Goal: Task Accomplishment & Management: Use online tool/utility

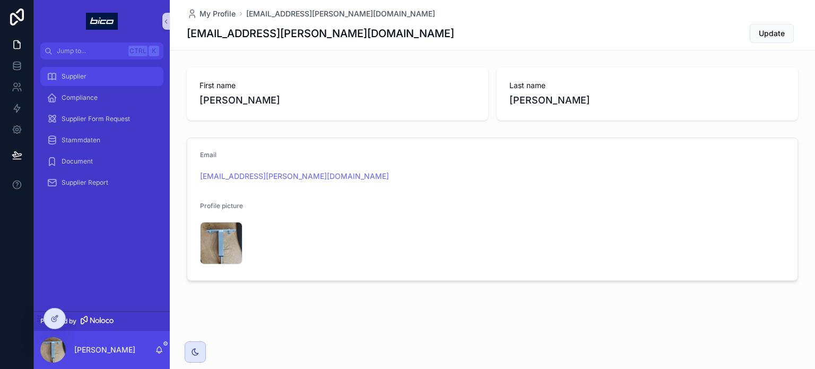
click at [63, 73] on span "Supplier" at bounding box center [74, 76] width 25 height 8
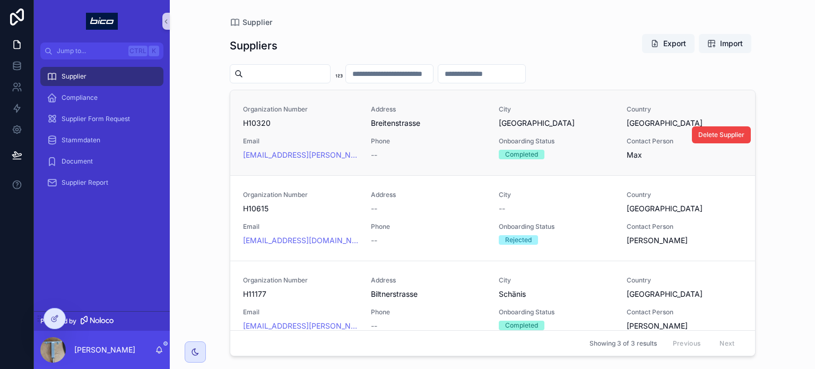
click at [418, 117] on div "Address Breitenstrasse" at bounding box center [428, 116] width 115 height 23
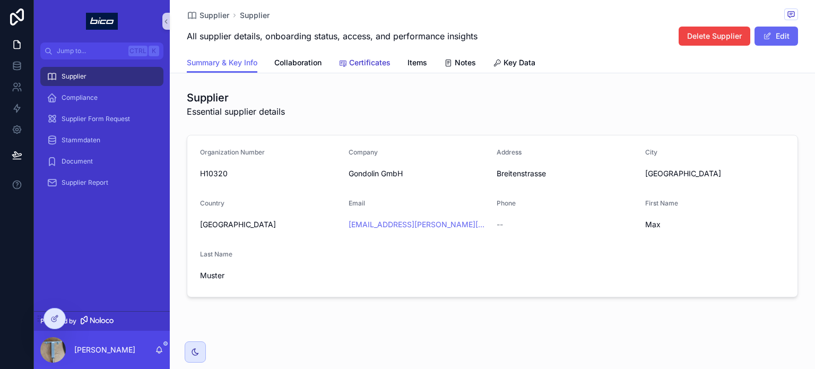
click at [364, 59] on span "Certificates" at bounding box center [369, 62] width 41 height 11
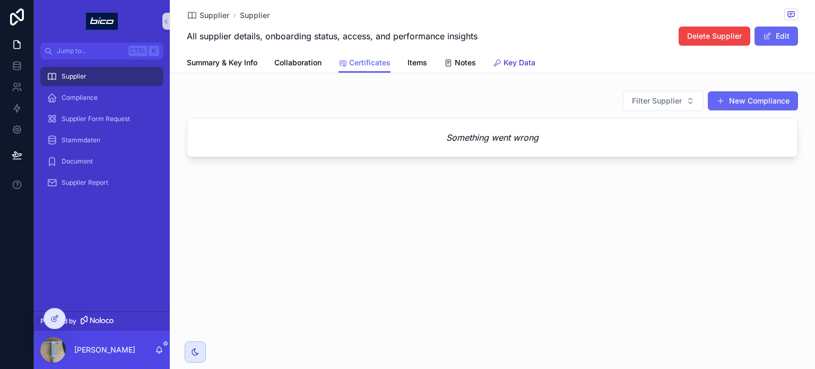
click at [527, 63] on span "Key Data" at bounding box center [520, 62] width 32 height 11
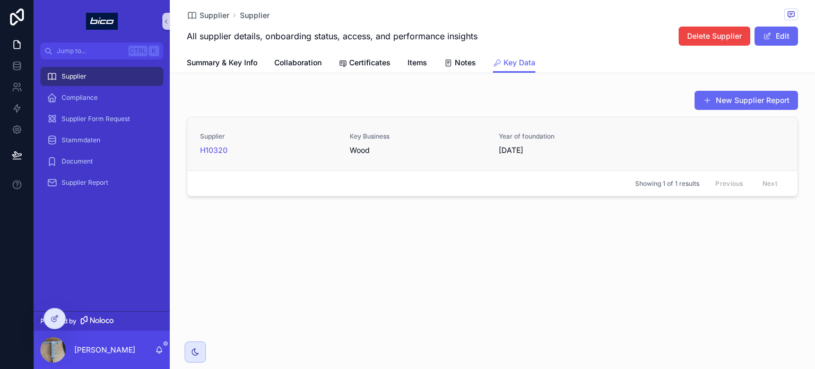
click at [353, 143] on div "Key Business Wood" at bounding box center [418, 143] width 137 height 23
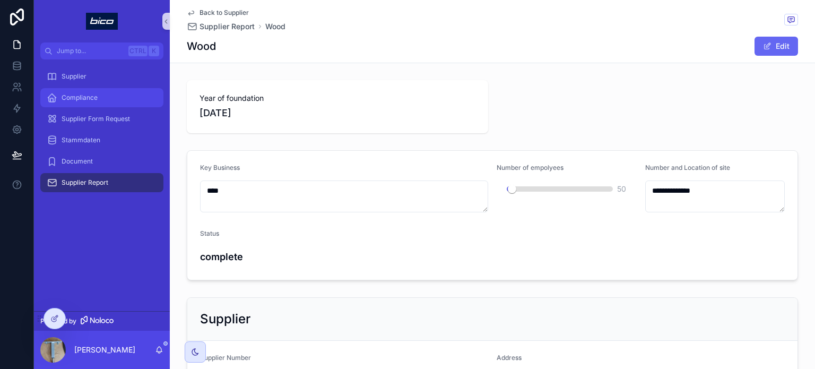
click at [73, 90] on div "Compliance" at bounding box center [102, 97] width 110 height 17
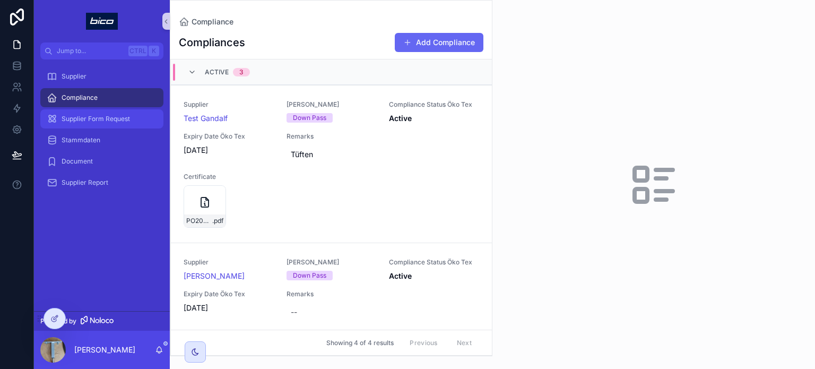
click at [102, 115] on span "Supplier Form Request" at bounding box center [96, 119] width 68 height 8
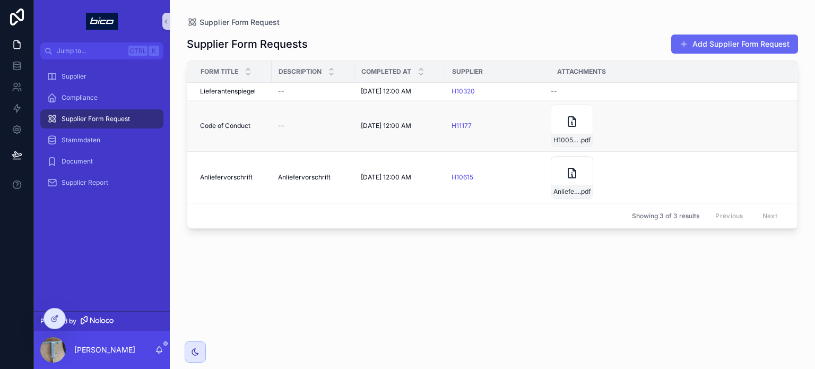
click at [234, 115] on td "Code of Conduct Code of Conduct" at bounding box center [229, 125] width 84 height 51
click at [235, 128] on span "Code of Conduct" at bounding box center [225, 126] width 50 height 8
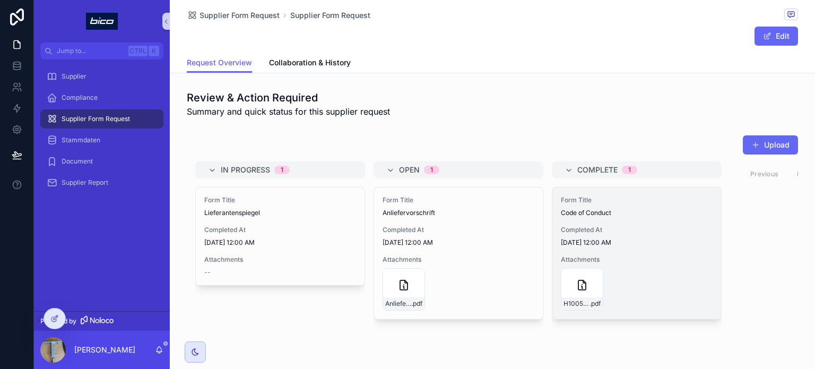
click at [590, 232] on span "Completed At" at bounding box center [637, 230] width 152 height 8
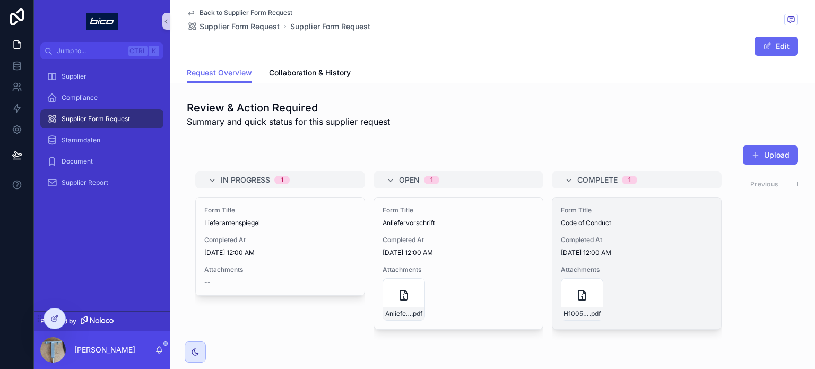
click at [612, 227] on div "Form Title Code of Conduct Completed At 8/4/2025 12:00 AM Attachments H10050-Co…" at bounding box center [637, 263] width 169 height 132
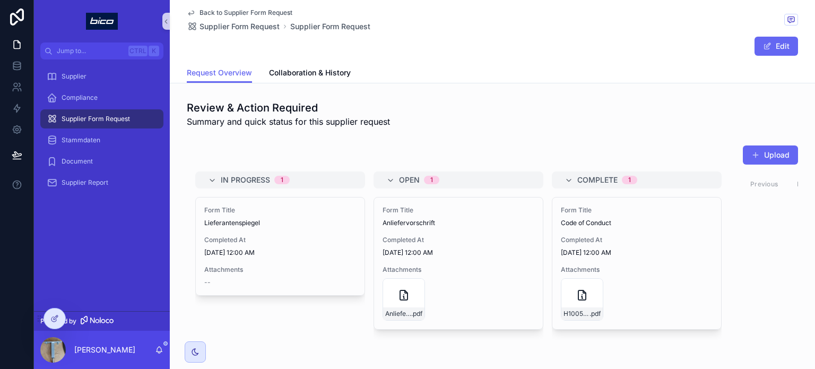
click at [612, 227] on div "Form Title Code of Conduct Completed At 8/4/2025 12:00 AM Attachments H10050-Co…" at bounding box center [637, 263] width 169 height 132
click at [311, 71] on span "Collaboration & History" at bounding box center [310, 72] width 82 height 11
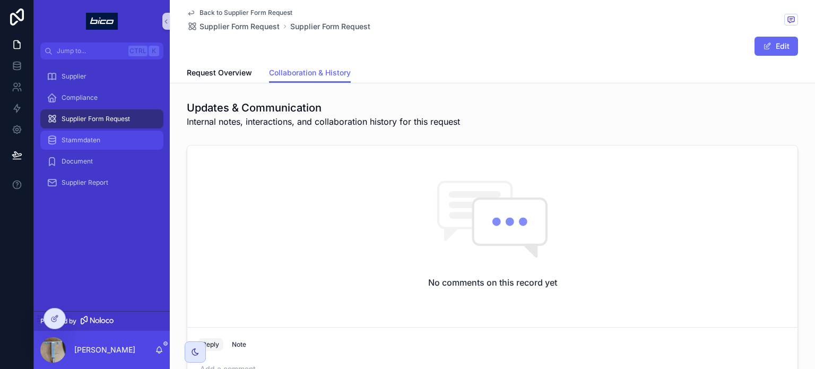
click at [96, 143] on span "Stammdaten" at bounding box center [81, 140] width 39 height 8
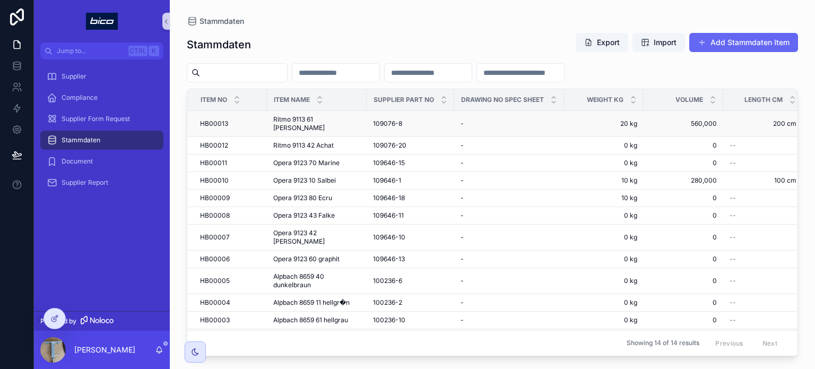
click at [403, 119] on div "109076-8 109076-8" at bounding box center [410, 123] width 75 height 8
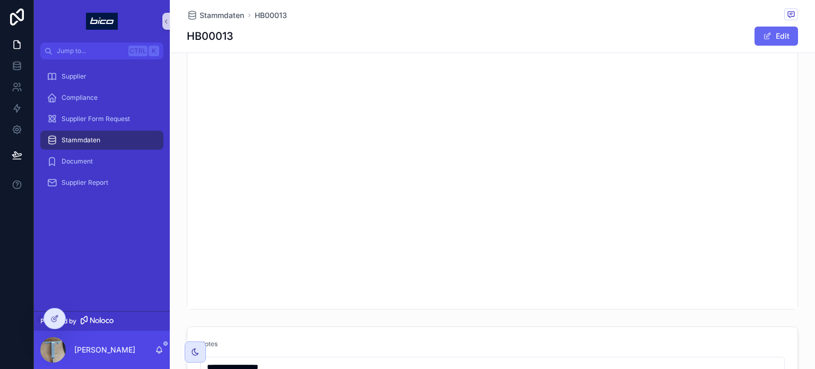
scroll to position [424, 0]
drag, startPoint x: 793, startPoint y: 123, endPoint x: 800, endPoint y: 151, distance: 29.5
click at [800, 151] on div "RF.34-Flyer-DO-(EN).pdf" at bounding box center [493, 157] width 646 height 285
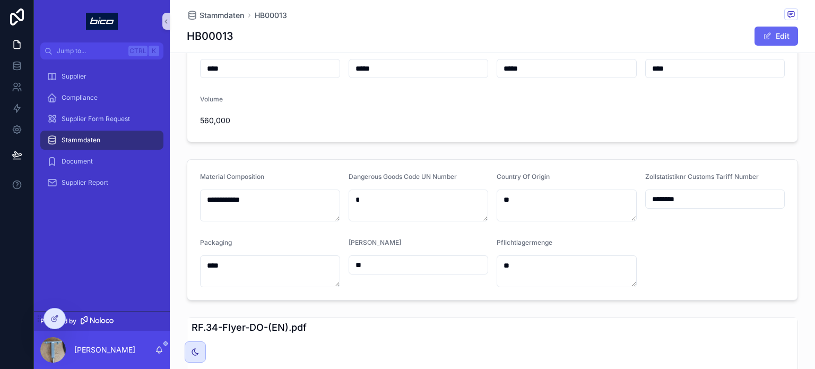
scroll to position [0, 0]
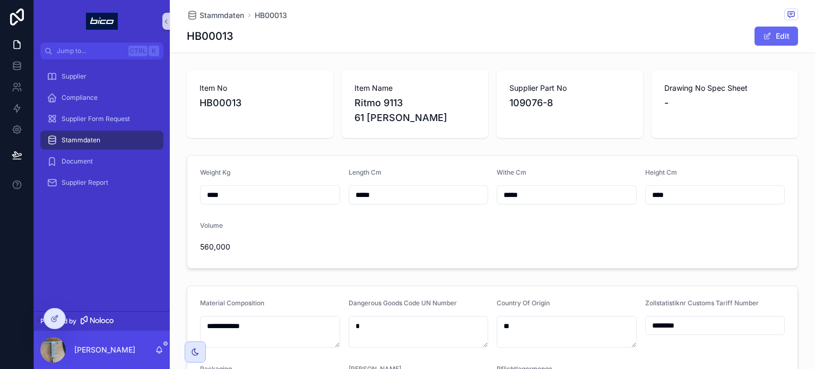
click at [537, 187] on input "*****" at bounding box center [566, 194] width 139 height 15
click at [66, 161] on span "Document" at bounding box center [77, 161] width 31 height 8
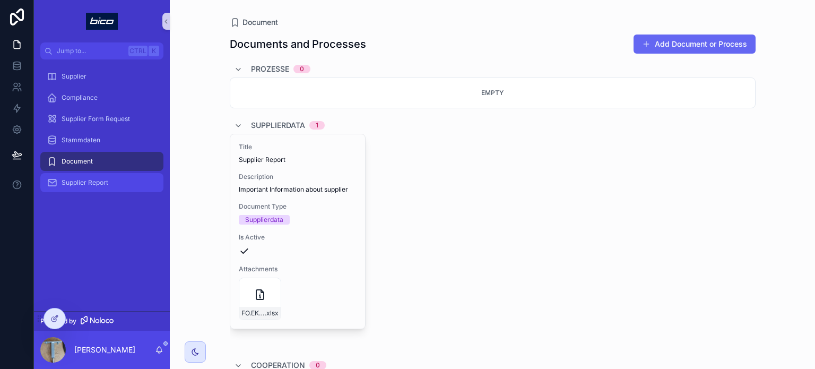
click at [84, 180] on span "Supplier Report" at bounding box center [85, 182] width 47 height 8
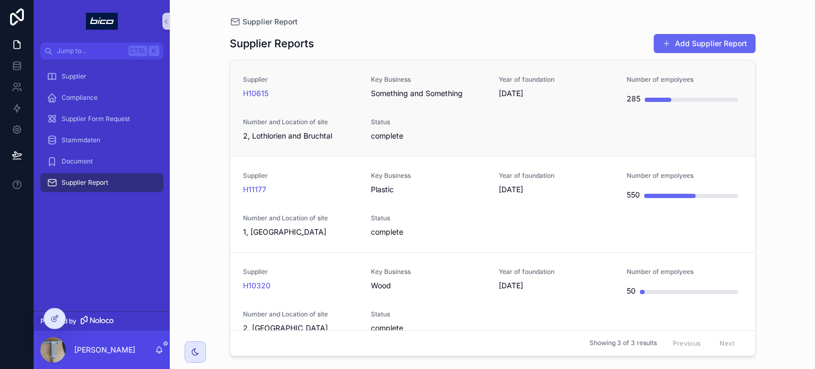
click at [476, 118] on span "Status" at bounding box center [428, 122] width 115 height 8
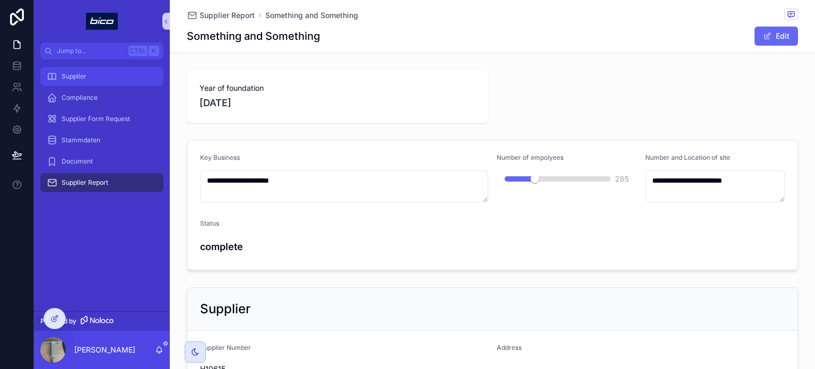
click at [61, 76] on div "Supplier" at bounding box center [102, 76] width 110 height 17
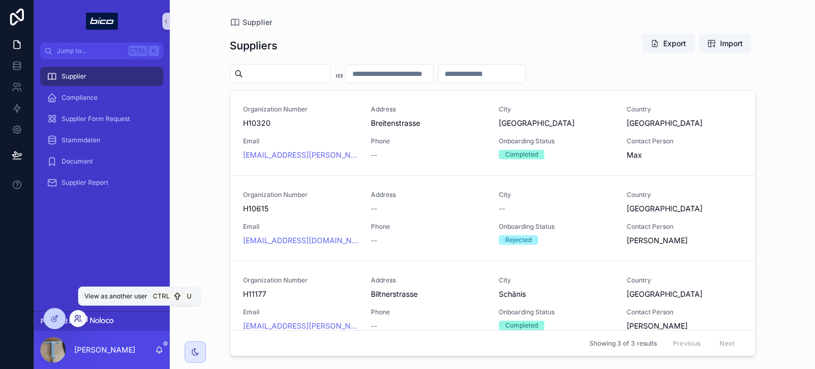
click at [79, 315] on icon at bounding box center [78, 318] width 8 height 8
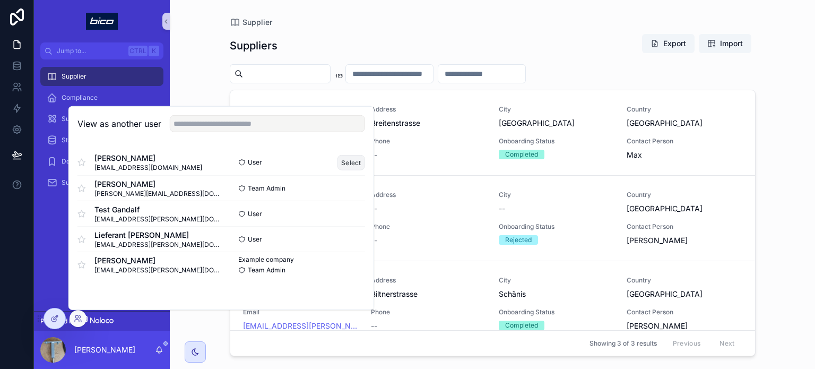
click at [353, 159] on button "Select" at bounding box center [352, 161] width 28 height 15
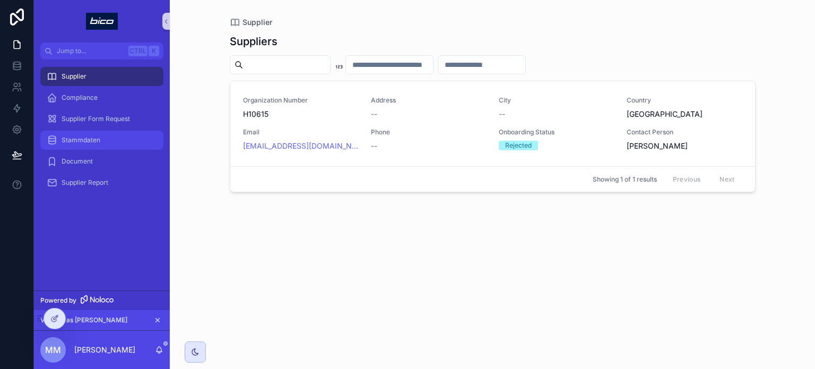
click at [89, 140] on span "Stammdaten" at bounding box center [81, 140] width 39 height 8
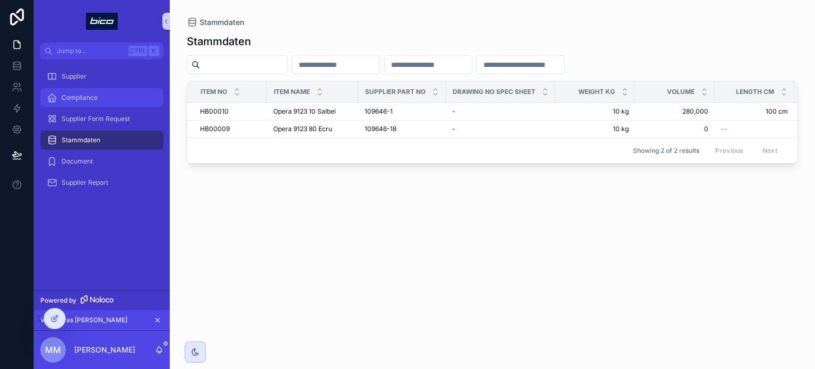
click at [88, 97] on span "Compliance" at bounding box center [80, 97] width 36 height 8
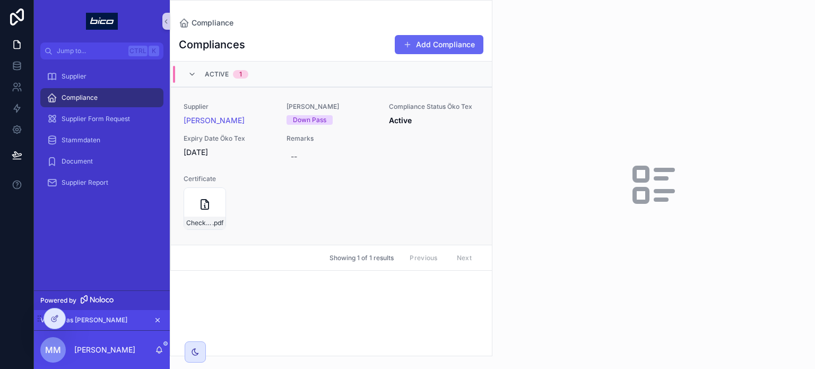
click at [338, 143] on div "Remarks --" at bounding box center [358, 150] width 142 height 32
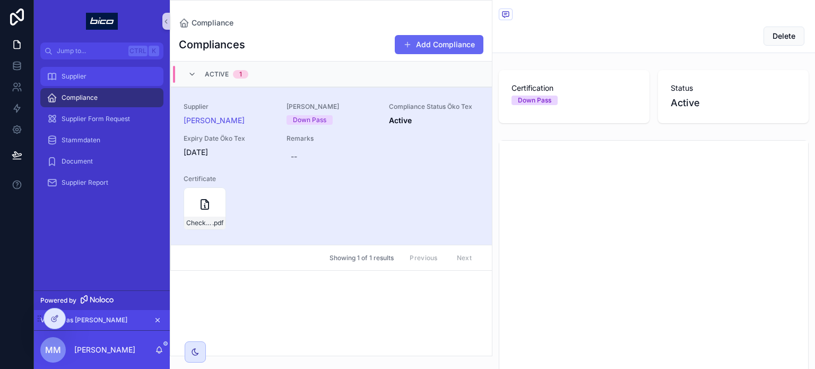
click at [89, 74] on div "Supplier" at bounding box center [102, 76] width 110 height 17
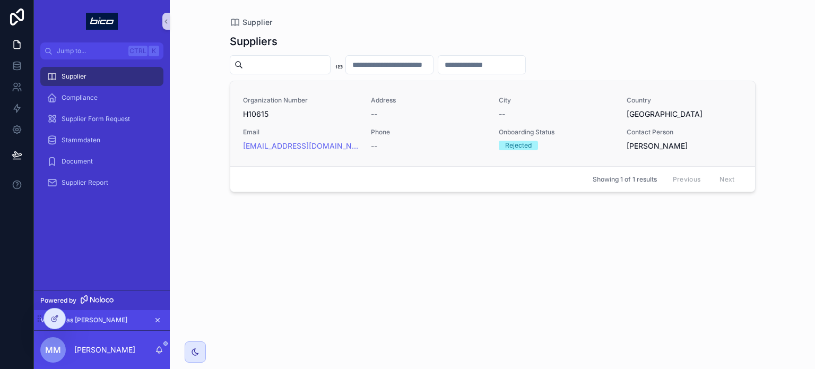
click at [454, 114] on div "--" at bounding box center [428, 114] width 115 height 11
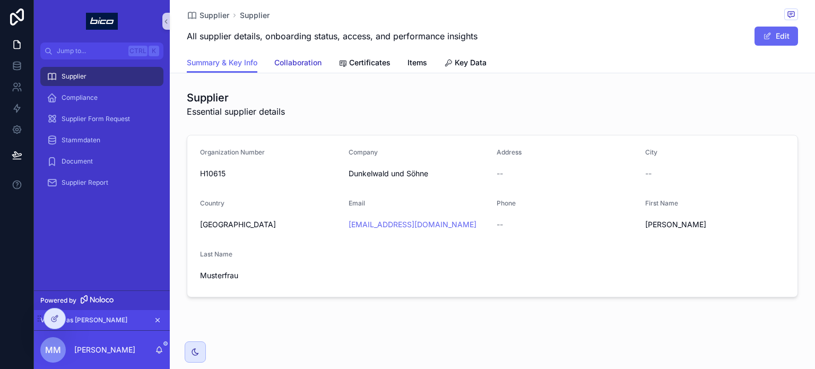
click at [300, 65] on span "Collaboration" at bounding box center [297, 62] width 47 height 11
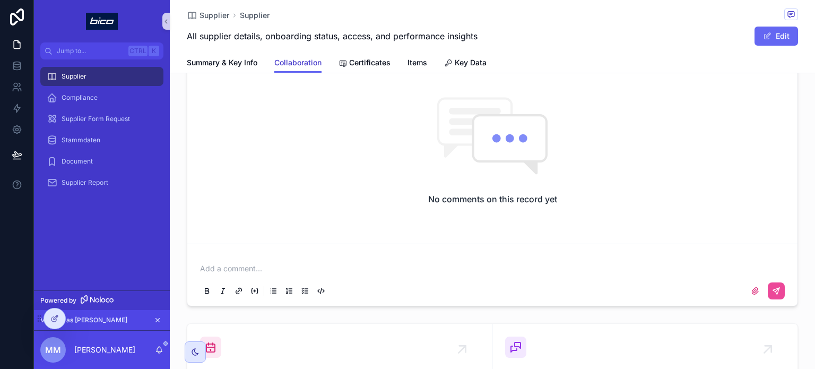
scroll to position [71, 0]
click at [14, 62] on icon at bounding box center [16, 63] width 7 height 3
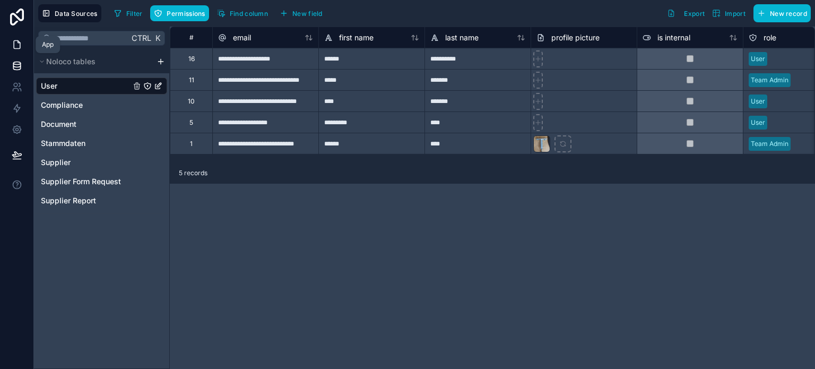
click at [19, 38] on link at bounding box center [16, 44] width 33 height 21
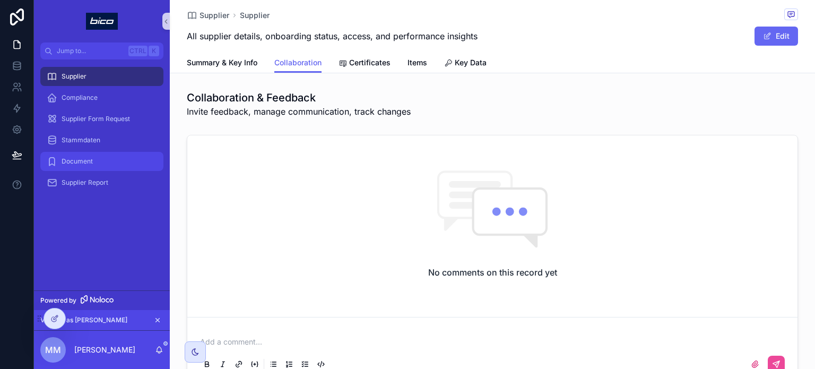
click at [97, 155] on div "Document" at bounding box center [102, 161] width 110 height 17
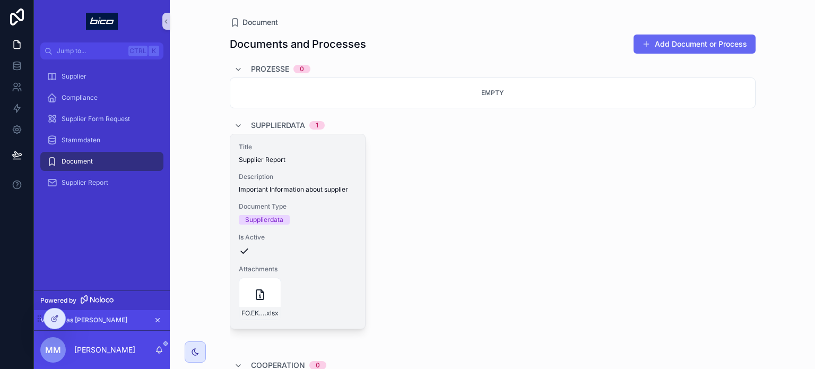
click at [333, 222] on div "Supplierdata" at bounding box center [298, 220] width 118 height 10
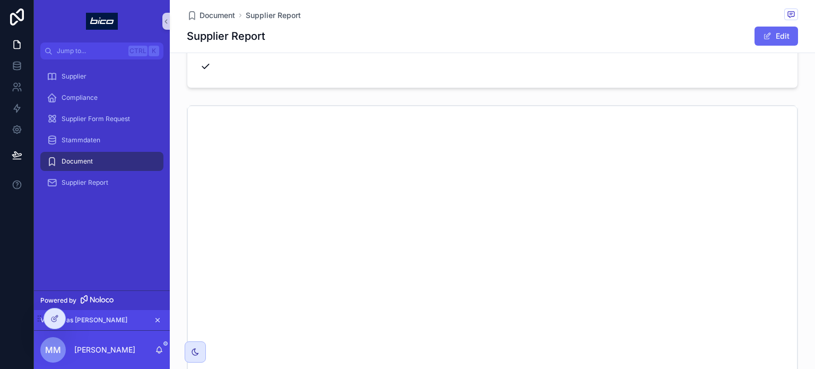
scroll to position [95, 0]
click at [62, 82] on div "Supplier" at bounding box center [102, 76] width 110 height 17
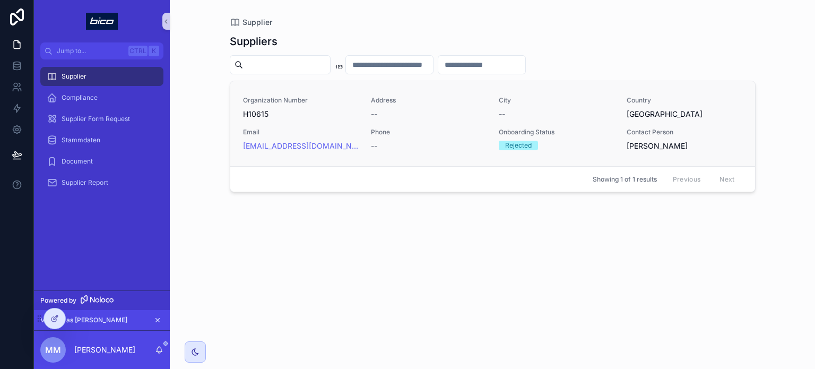
click at [480, 132] on span "Phone" at bounding box center [428, 132] width 115 height 8
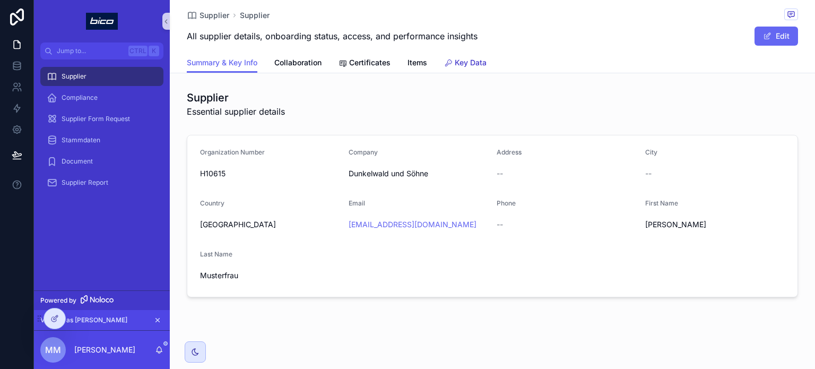
click at [463, 66] on span "Key Data" at bounding box center [471, 62] width 32 height 11
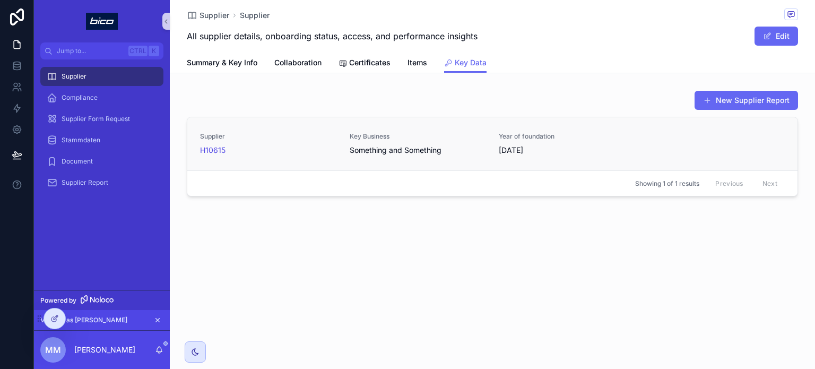
click at [456, 150] on span "Something and Something" at bounding box center [418, 150] width 137 height 11
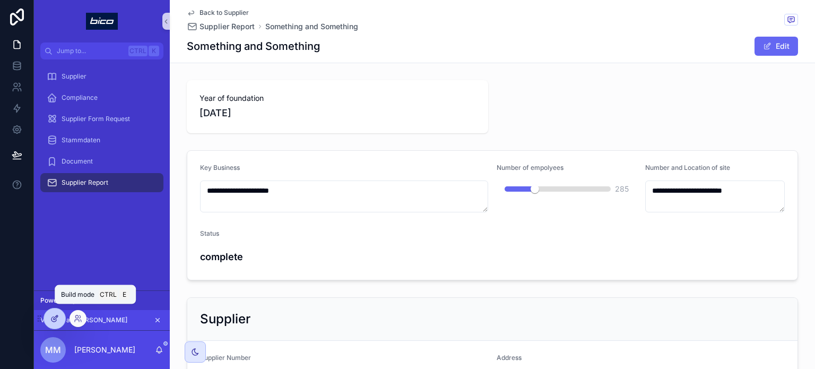
click at [47, 317] on div at bounding box center [54, 318] width 21 height 20
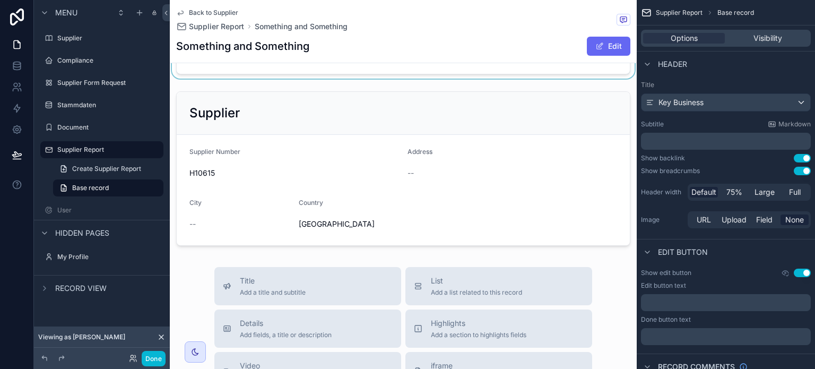
scroll to position [207, 0]
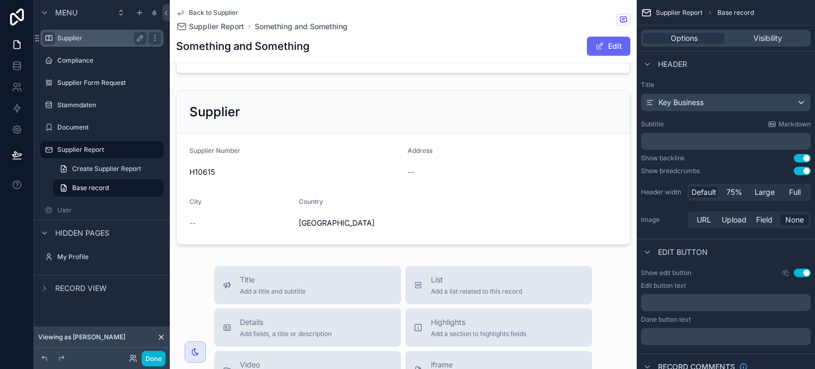
click at [48, 33] on div "scrollable content" at bounding box center [48, 38] width 13 height 13
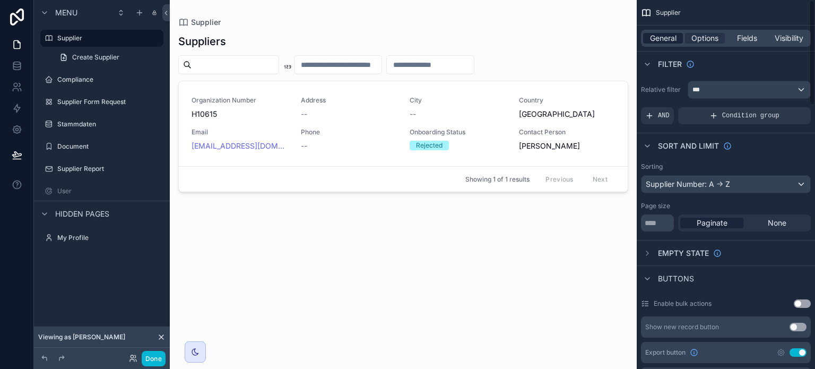
drag, startPoint x: 525, startPoint y: 251, endPoint x: 659, endPoint y: 41, distance: 249.3
click at [659, 41] on div "Jump to... Ctrl K Supplier Compliance Supplier Form Request Stammdaten Document…" at bounding box center [493, 184] width 646 height 369
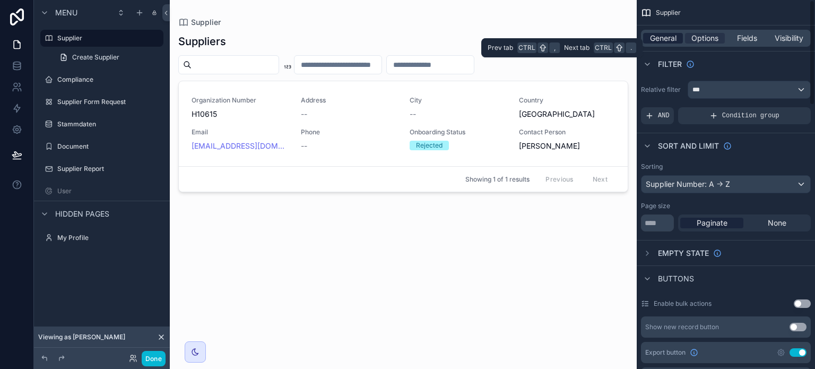
click at [659, 41] on span "General" at bounding box center [663, 38] width 27 height 11
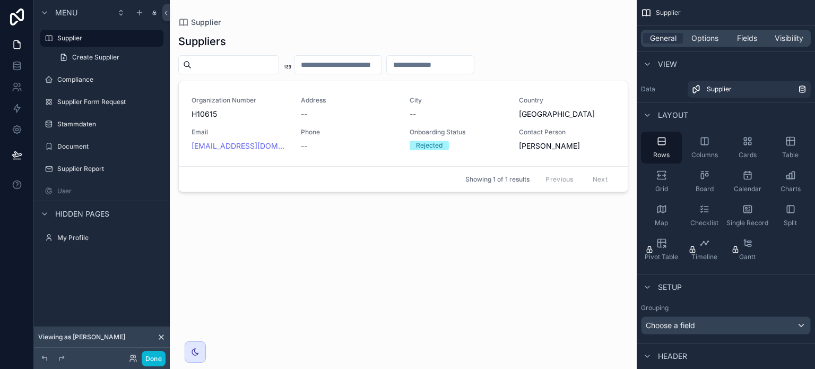
click at [453, 257] on div "scrollable content" at bounding box center [403, 178] width 467 height 356
click at [559, 269] on div "Suppliers Organization Number H10615 Address -- City -- Country [GEOGRAPHIC_DAT…" at bounding box center [403, 192] width 450 height 329
click at [87, 36] on label "Supplier" at bounding box center [99, 38] width 85 height 8
click at [160, 339] on icon at bounding box center [161, 337] width 8 height 8
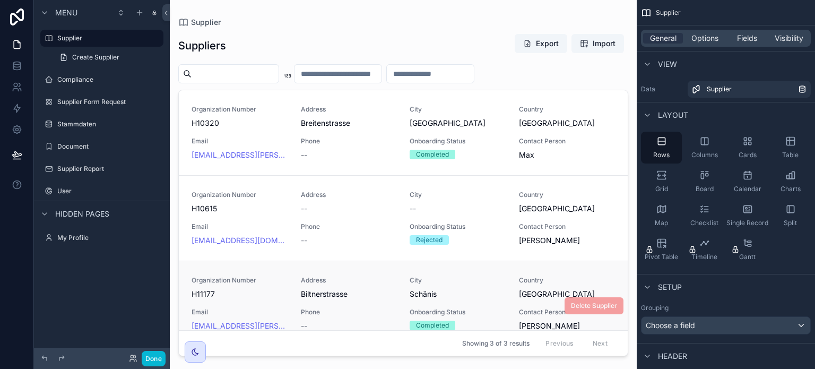
scroll to position [15, 0]
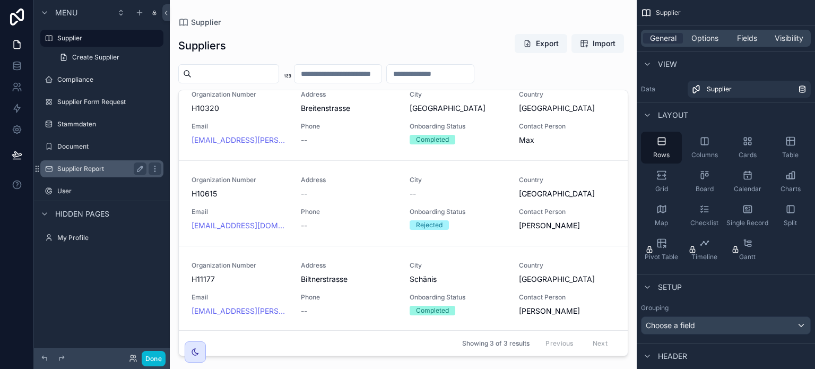
click at [83, 165] on label "Supplier Report" at bounding box center [99, 169] width 85 height 8
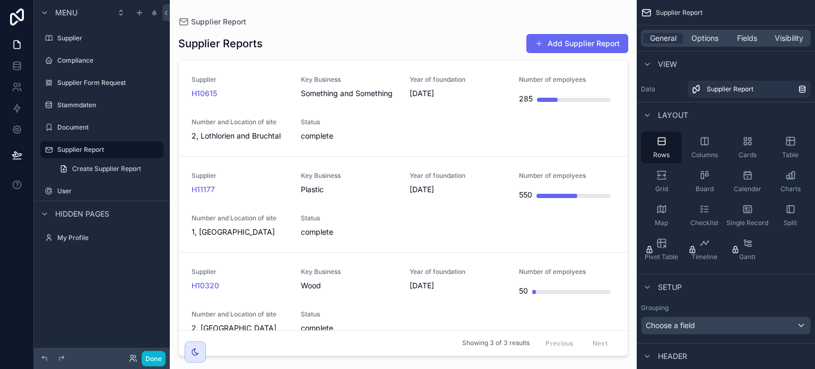
click at [344, 36] on div "scrollable content" at bounding box center [403, 178] width 467 height 356
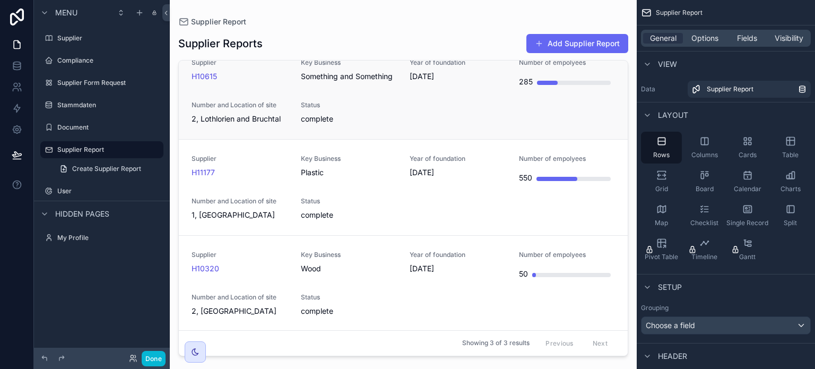
click at [261, 89] on div "Supplier H10615" at bounding box center [240, 75] width 97 height 34
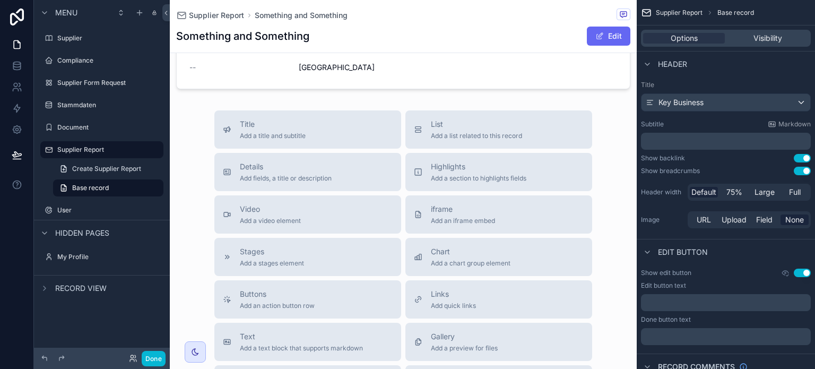
scroll to position [352, 0]
click at [355, 295] on div "Buttons Add an action button row" at bounding box center [308, 299] width 170 height 21
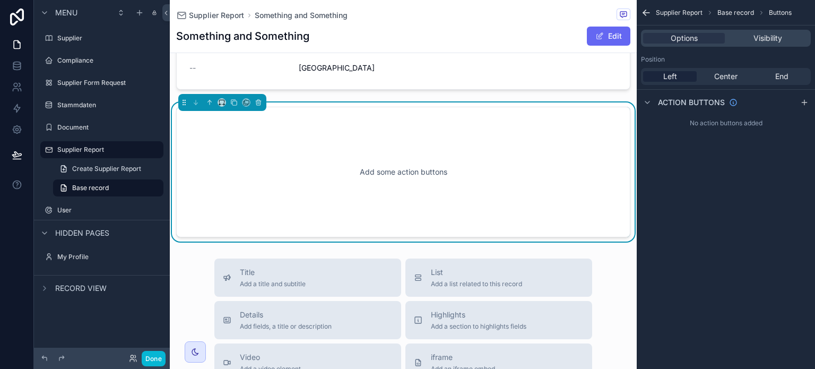
scroll to position [339, 0]
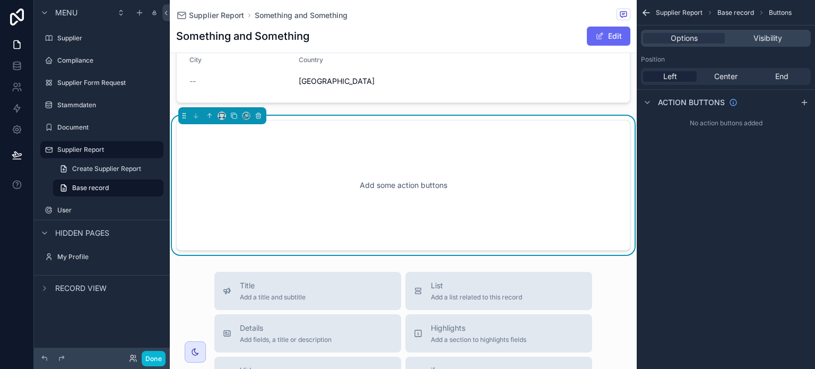
click at [376, 211] on div "Add some action buttons" at bounding box center [403, 186] width 419 height 96
click at [184, 115] on icon "scrollable content" at bounding box center [183, 115] width 1 height 1
click at [270, 160] on div "Add some action buttons" at bounding box center [403, 186] width 419 height 96
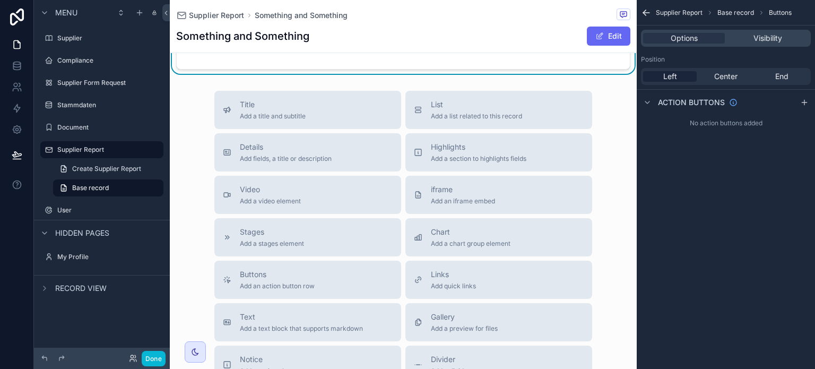
scroll to position [519, 0]
click at [477, 203] on span "Add an iframe embed" at bounding box center [463, 202] width 64 height 8
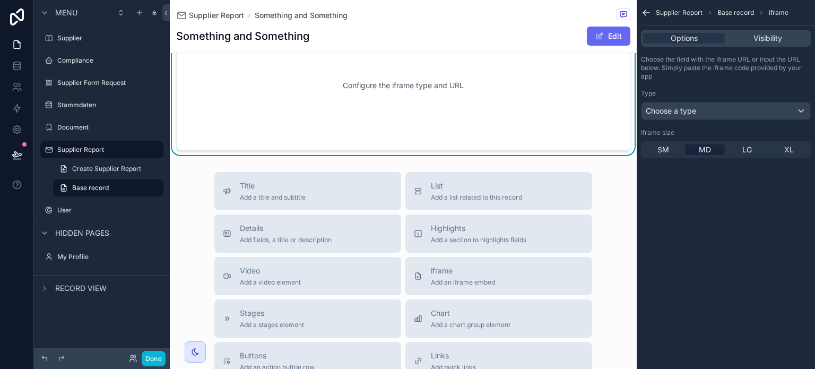
scroll to position [589, 0]
click at [478, 199] on button "List Add a list related to this record" at bounding box center [499, 188] width 187 height 38
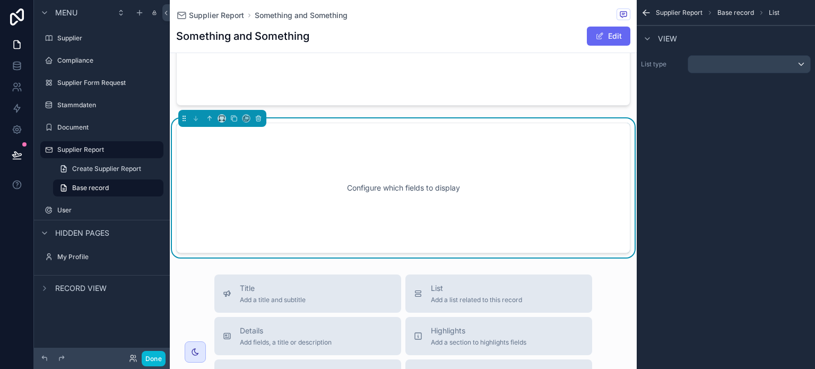
scroll to position [633, 0]
click at [516, 150] on div "Configure which fields to display" at bounding box center [403, 186] width 419 height 96
click at [184, 116] on icon "scrollable content" at bounding box center [183, 116] width 1 height 1
click at [331, 187] on div "Configure which fields to display" at bounding box center [403, 186] width 419 height 96
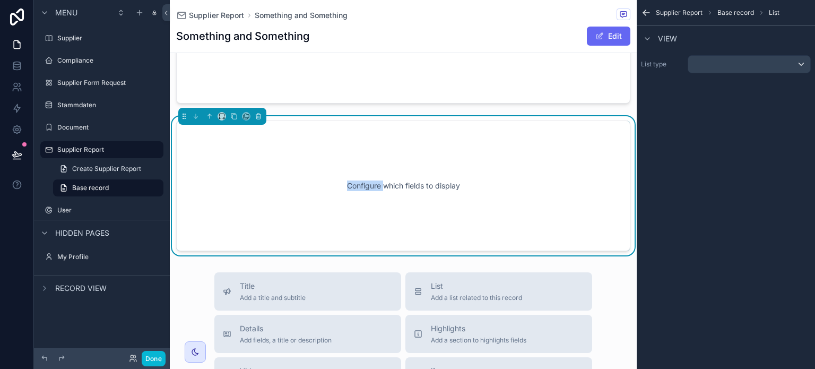
click at [331, 187] on div "Configure which fields to display" at bounding box center [403, 186] width 419 height 96
click at [785, 61] on div "scrollable content" at bounding box center [750, 64] width 122 height 17
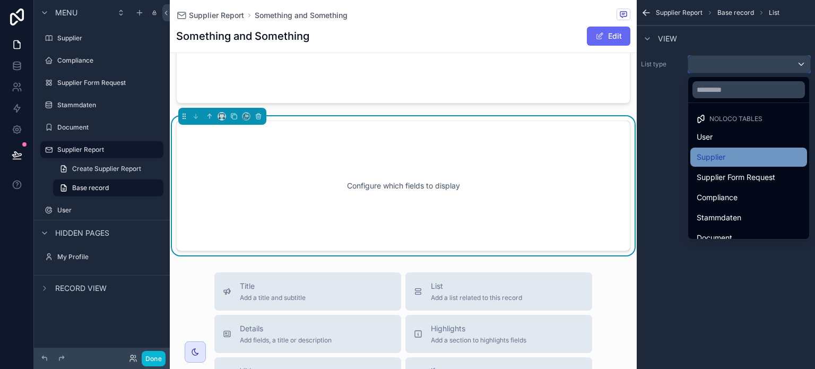
scroll to position [31, 0]
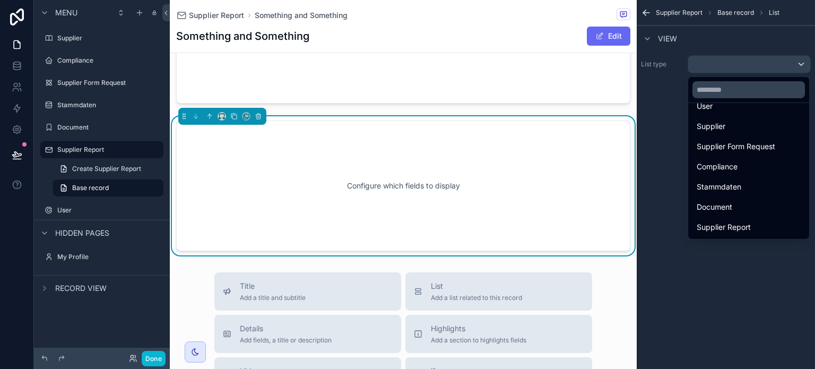
click at [488, 186] on div "Configure which fields to display" at bounding box center [403, 186] width 419 height 96
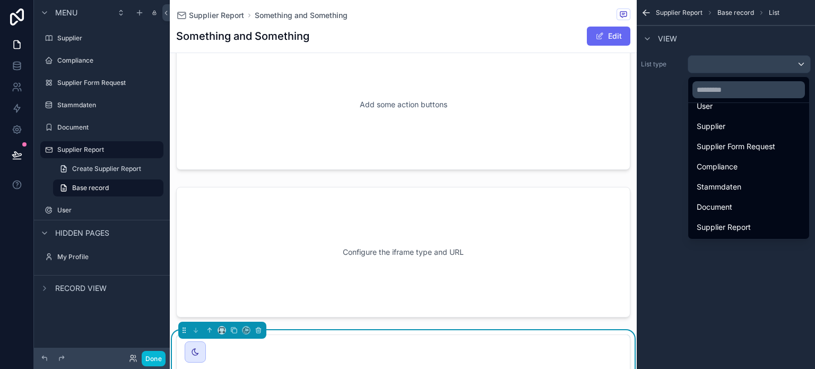
scroll to position [412, 0]
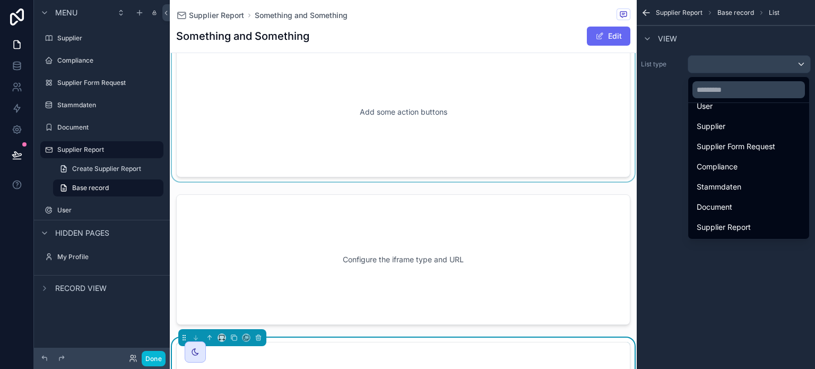
click at [449, 117] on div "scrollable content" at bounding box center [403, 111] width 467 height 139
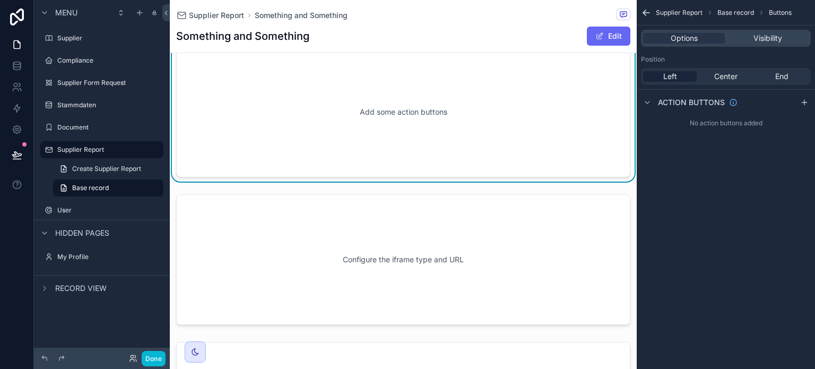
click at [726, 123] on div "No action buttons added" at bounding box center [726, 123] width 178 height 17
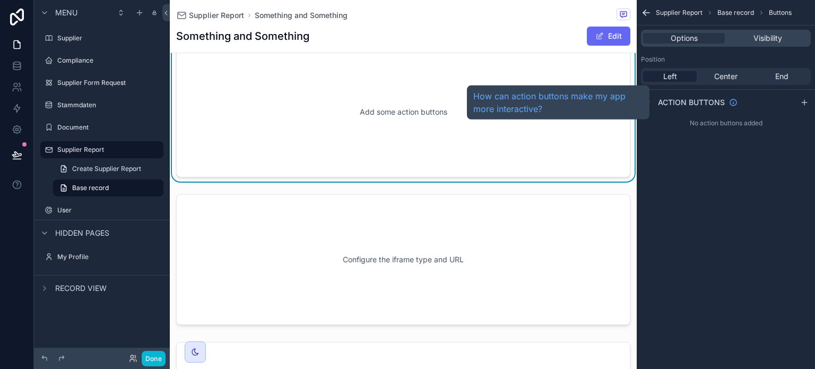
click at [715, 101] on span "Action buttons" at bounding box center [691, 102] width 67 height 11
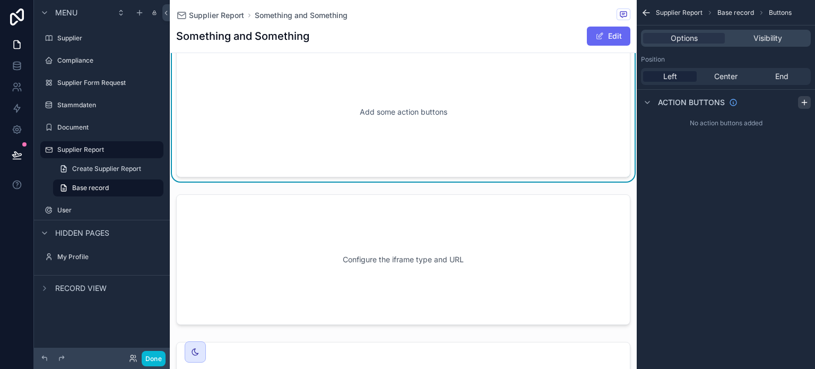
click at [805, 100] on icon "scrollable content" at bounding box center [805, 102] width 8 height 8
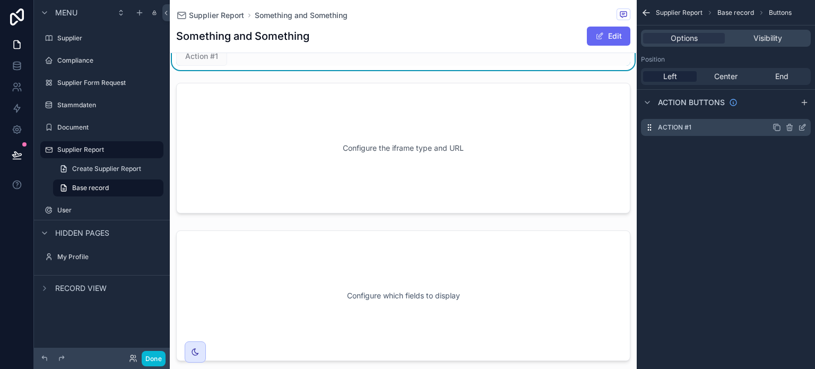
click at [732, 131] on div "Action #1" at bounding box center [726, 127] width 170 height 17
click at [668, 129] on label "Action #1" at bounding box center [674, 127] width 33 height 8
click at [649, 127] on icon "scrollable content" at bounding box center [648, 127] width 1 height 1
click at [804, 124] on icon "scrollable content" at bounding box center [802, 127] width 8 height 8
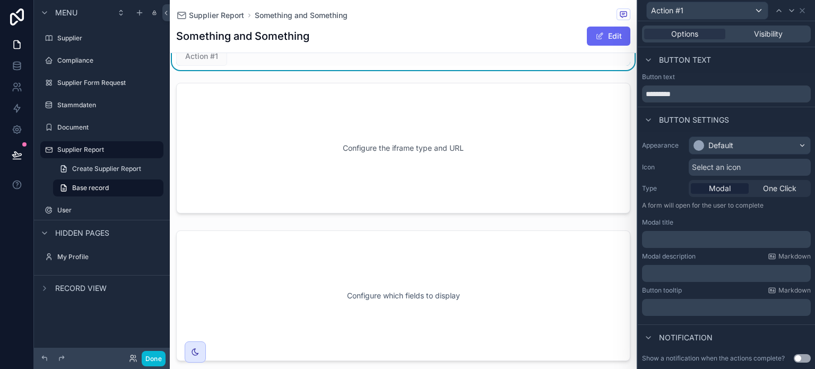
scroll to position [55, 0]
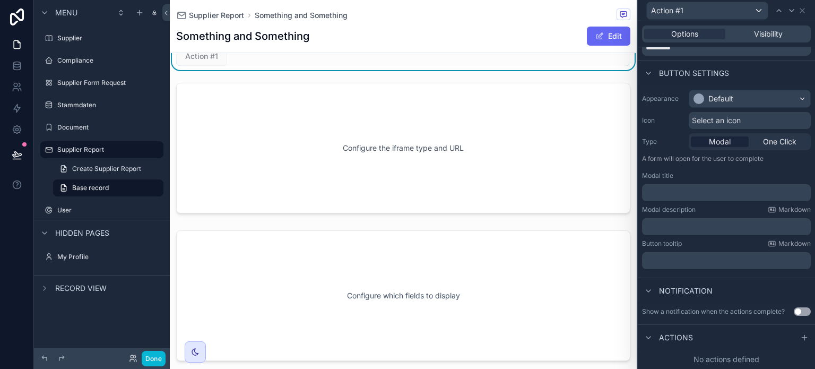
click at [794, 307] on button "Use setting" at bounding box center [802, 311] width 17 height 8
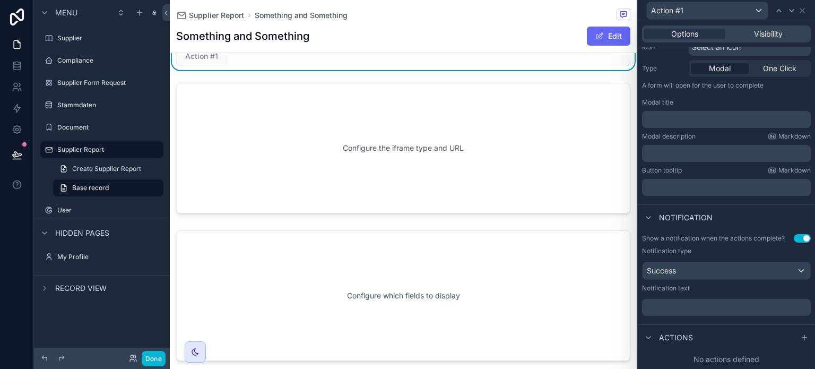
scroll to position [127, 0]
click at [790, 273] on div "Success" at bounding box center [727, 270] width 168 height 17
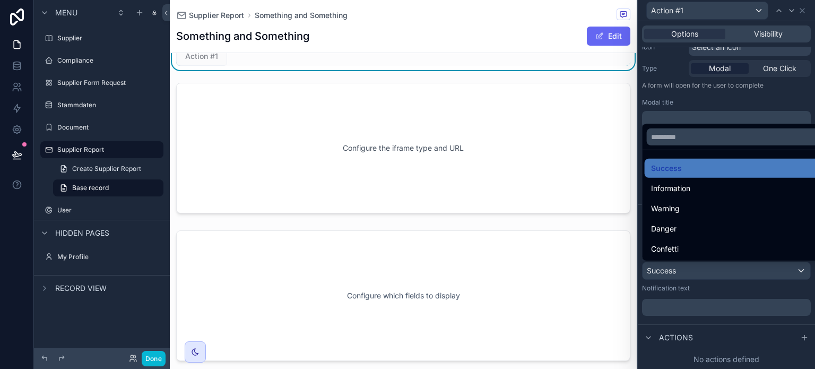
click at [790, 273] on div at bounding box center [726, 184] width 177 height 369
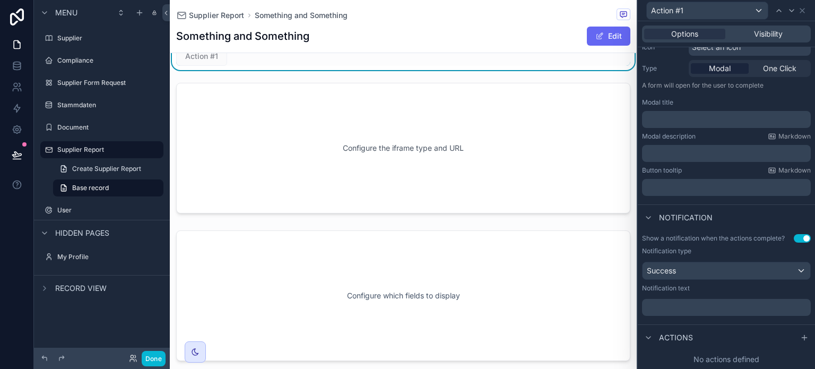
click at [660, 334] on span "Actions" at bounding box center [676, 337] width 34 height 11
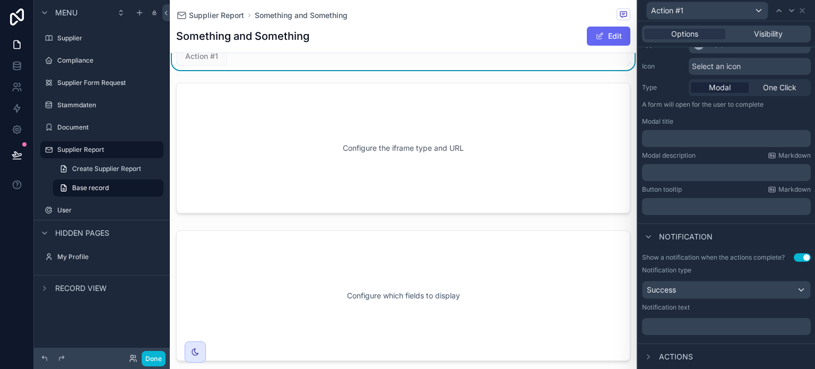
scroll to position [108, 0]
click at [767, 346] on div "Actions" at bounding box center [726, 355] width 177 height 25
click at [678, 356] on span "Actions" at bounding box center [676, 356] width 34 height 11
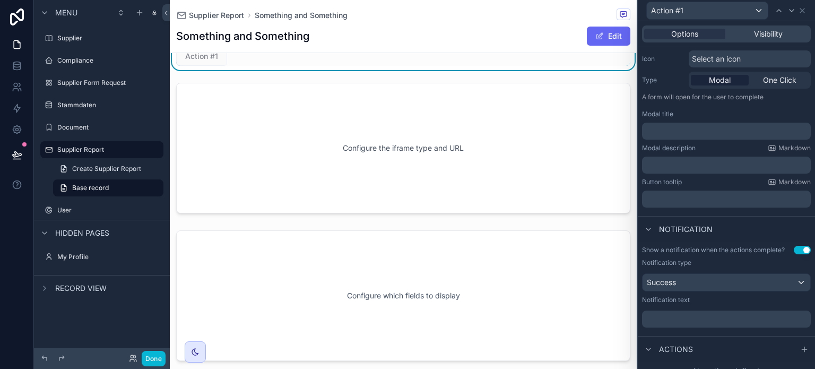
scroll to position [127, 0]
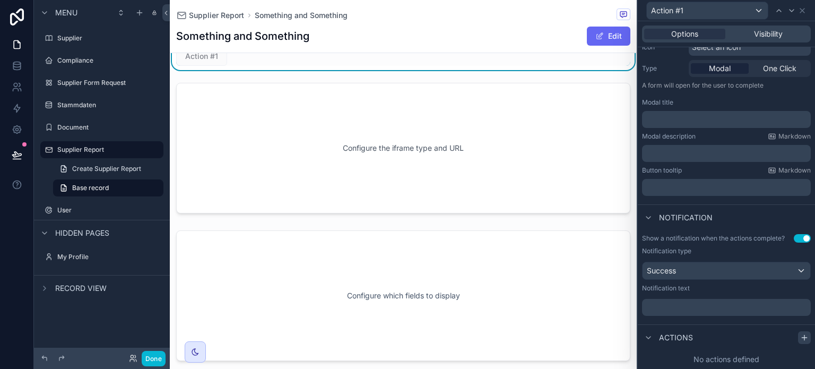
click at [801, 333] on icon at bounding box center [805, 337] width 8 height 8
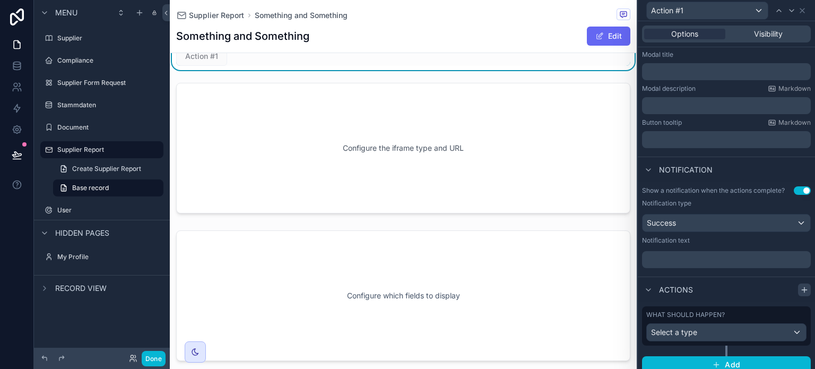
scroll to position [183, 0]
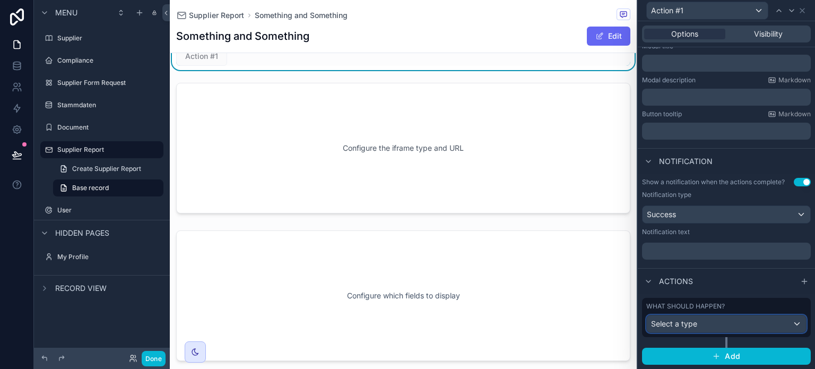
click at [760, 327] on div "Select a type" at bounding box center [726, 323] width 159 height 17
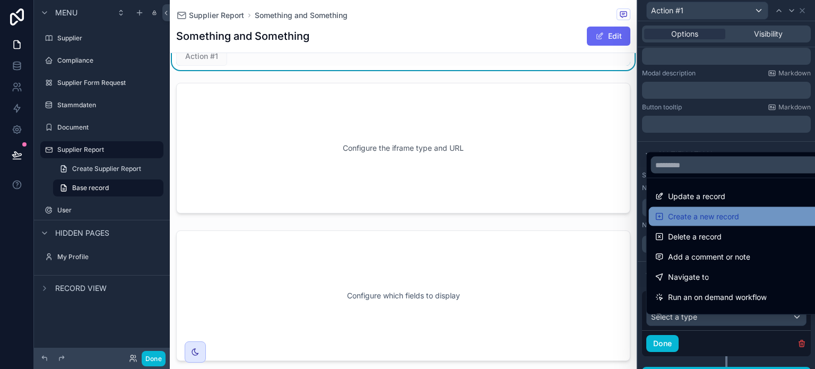
click at [763, 225] on div "Create a new record" at bounding box center [735, 216] width 172 height 19
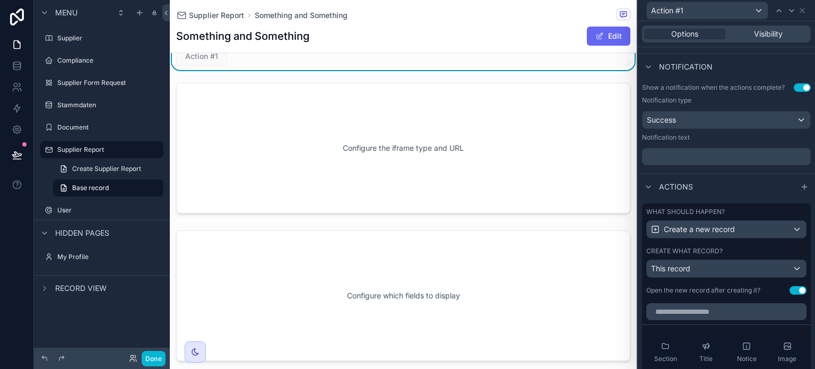
scroll to position [287, 0]
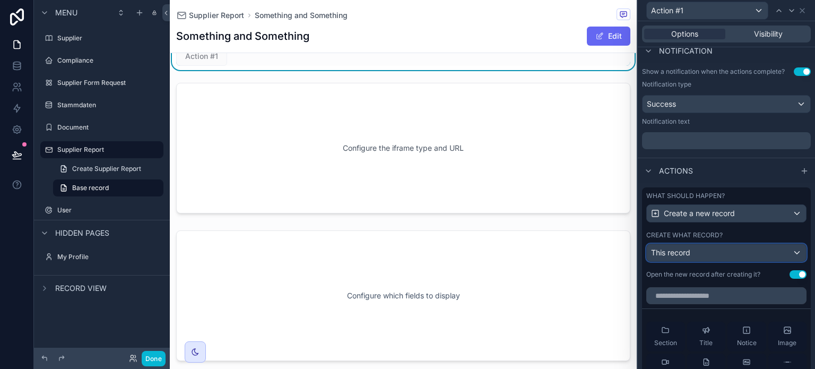
click at [751, 261] on div "This record" at bounding box center [726, 252] width 159 height 17
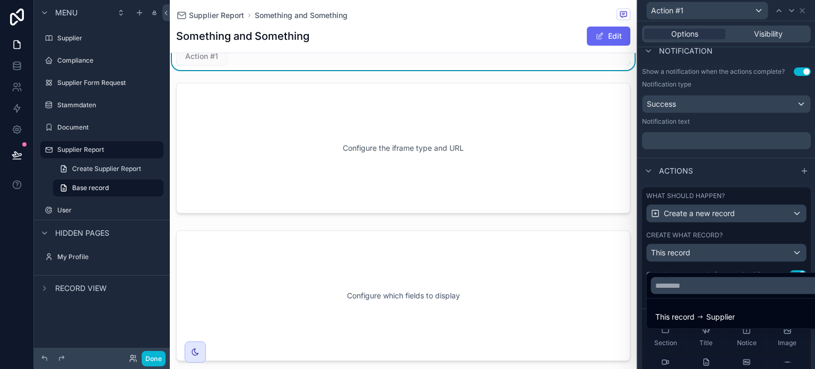
click at [761, 240] on div at bounding box center [726, 184] width 177 height 369
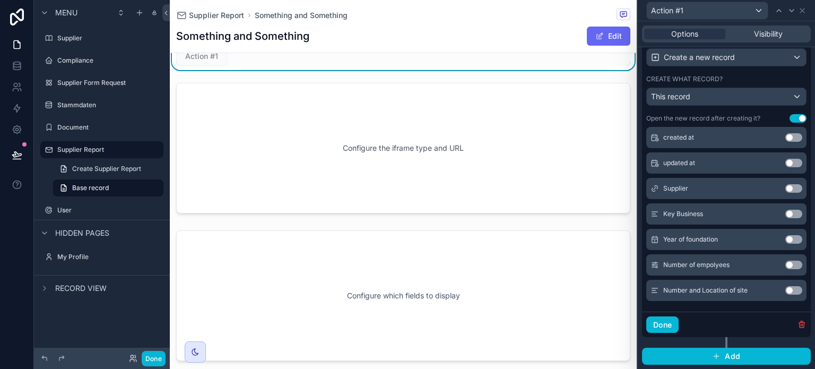
scroll to position [115, 0]
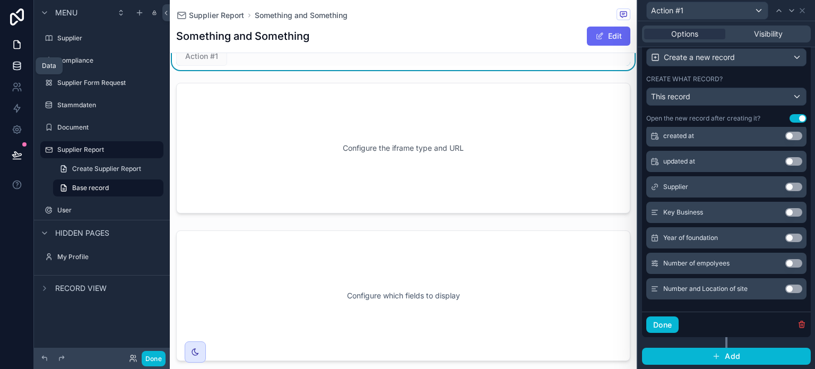
click at [13, 64] on icon at bounding box center [17, 66] width 11 height 11
